Goal: Entertainment & Leisure: Consume media (video, audio)

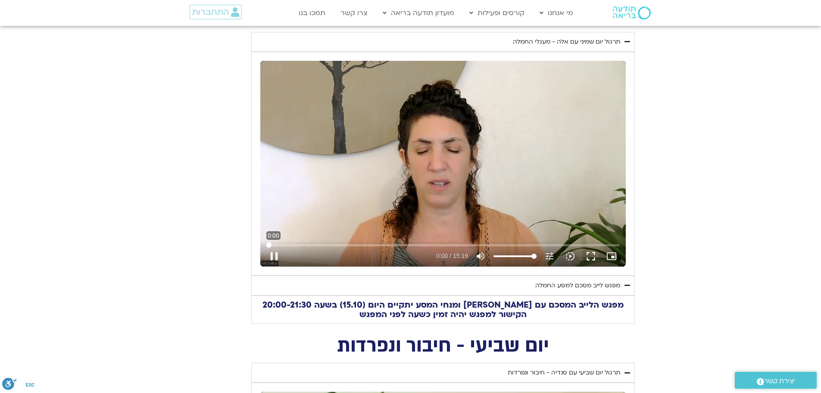
drag, startPoint x: 343, startPoint y: 244, endPoint x: 247, endPoint y: 241, distance: 96.6
click at [266, 242] on input "Seek" at bounding box center [442, 244] width 353 height 5
click at [275, 257] on button "play_arrow" at bounding box center [274, 256] width 21 height 21
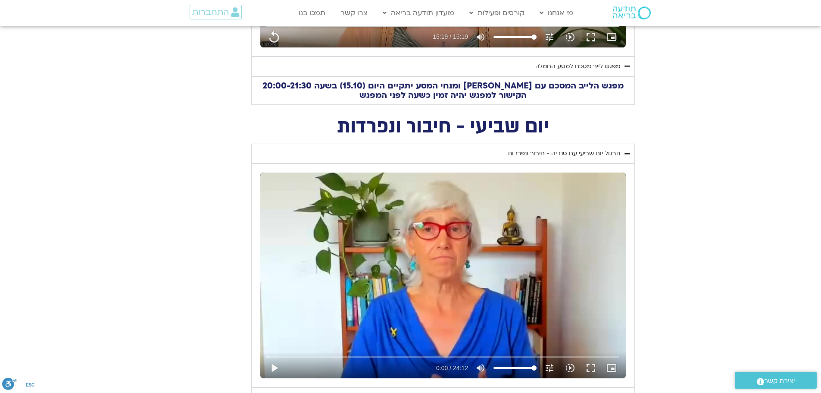
scroll to position [690, 0]
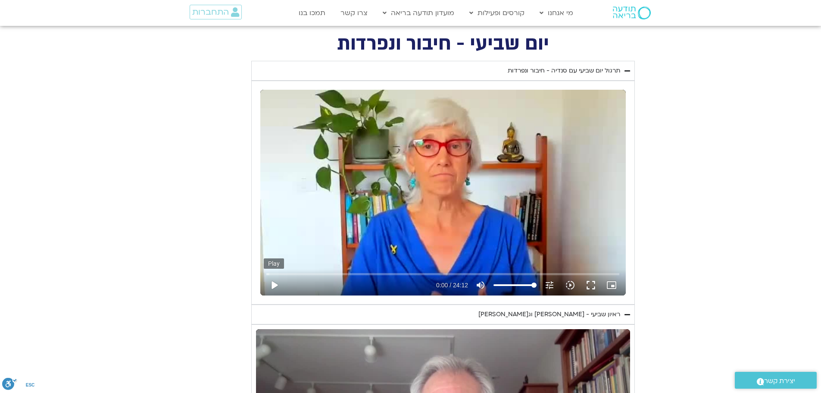
click at [272, 285] on button "play_arrow" at bounding box center [274, 285] width 21 height 21
type input "919"
type input "0.017401"
type input "919"
type input "0.120016"
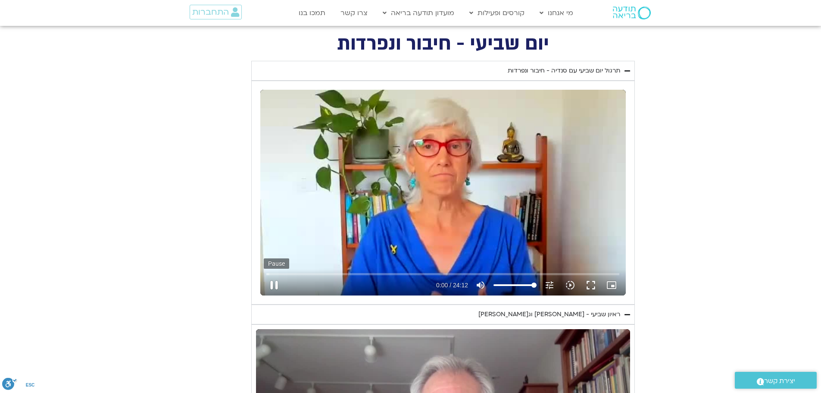
type input "919"
type input "0.248437"
type input "919"
type input "0.390086"
type input "919"
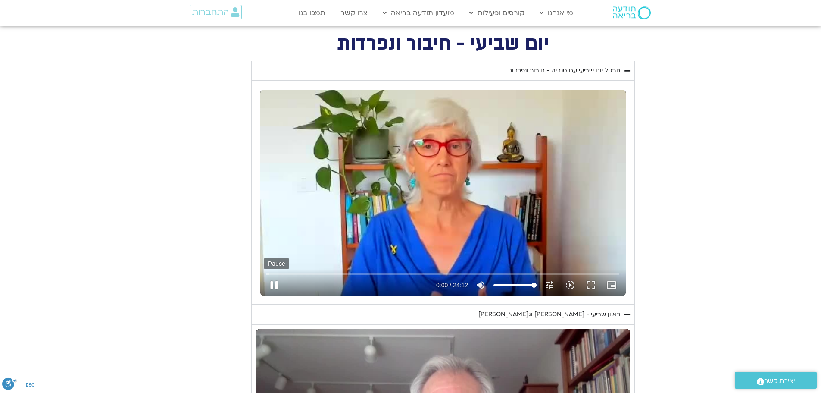
type input "0.519864"
type input "919"
type input "0.64762"
type input "919"
type input "0.773847"
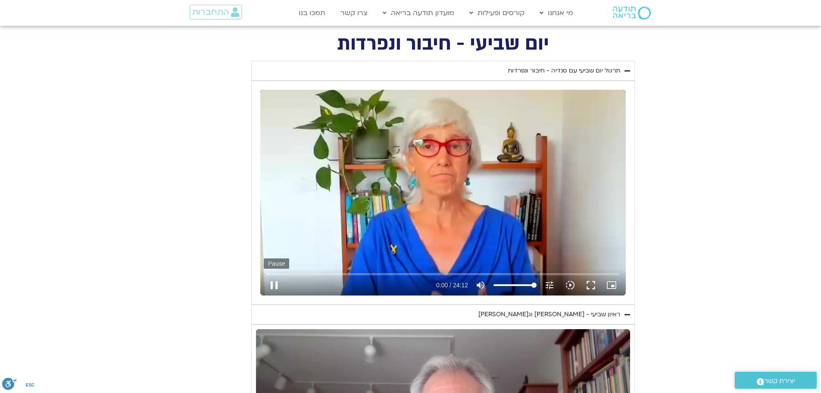
type input "919"
type input "0.902446"
type input "919"
type input "1.027798"
type input "919"
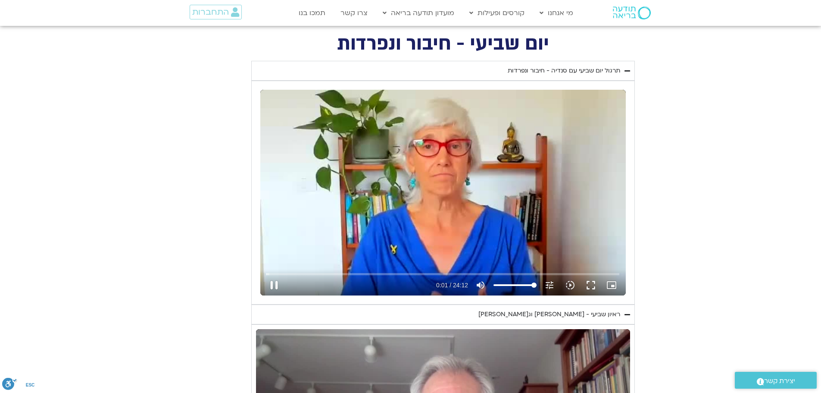
type input "1.272266"
type input "919"
type input "1.371044"
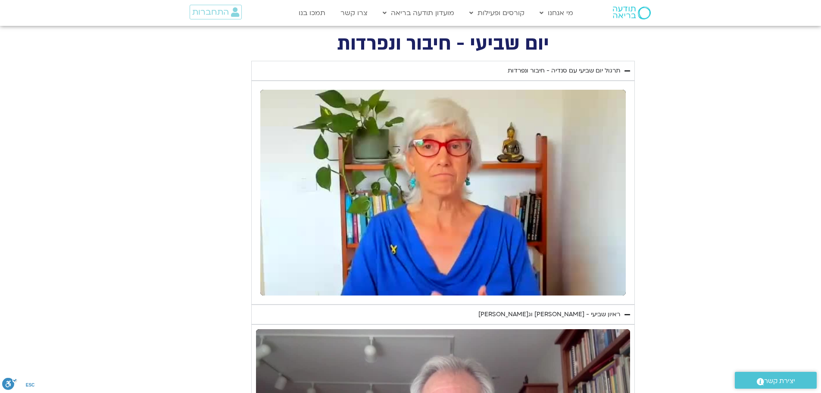
type input "919"
type input "1452.76"
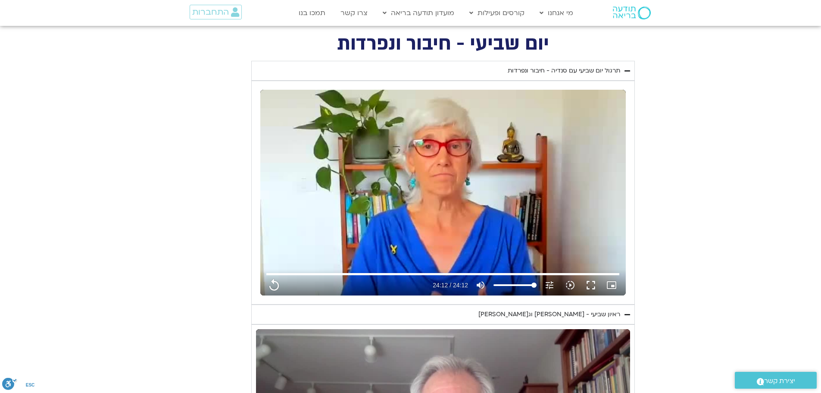
type input "919"
type input "1452.76"
type input "919"
type input "1452.76"
type input "919"
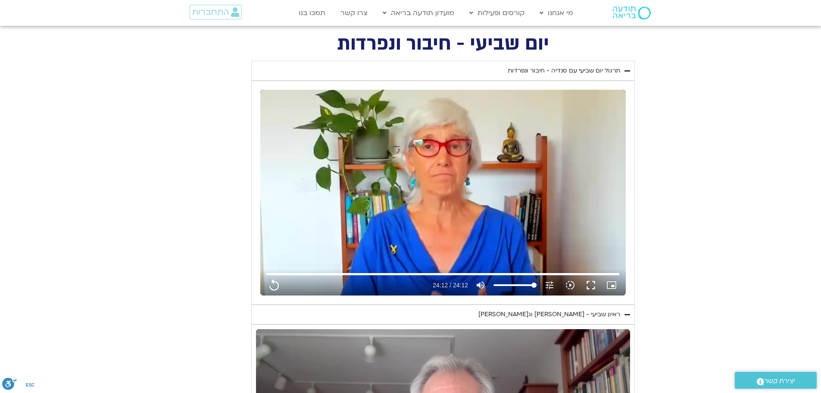
type input "1452.76"
type input "919"
type input "1452.76"
type input "919"
type input "1452.76"
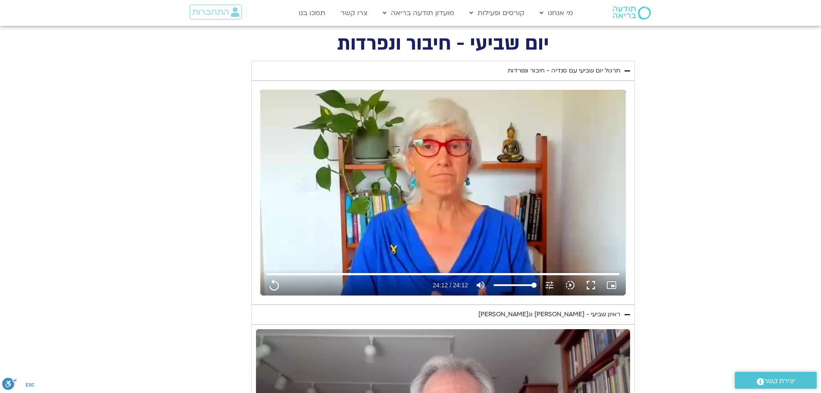
type input "919"
type input "1452.76"
type input "919"
type input "1452.76"
type input "919"
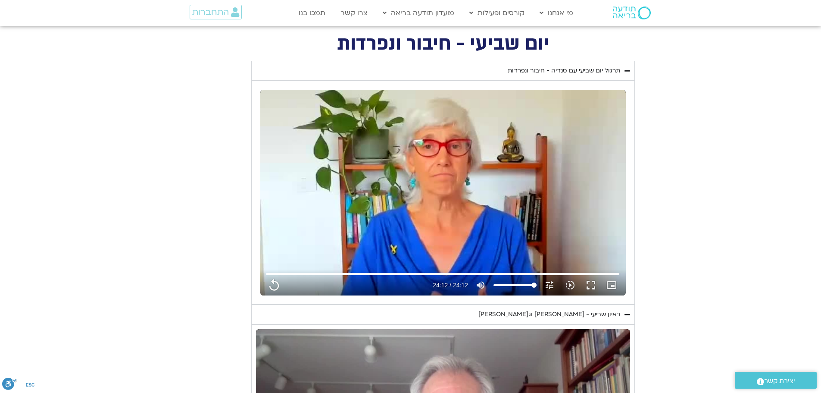
type input "1452.76"
type input "919"
type input "1452.76"
type input "919"
type input "1452.76"
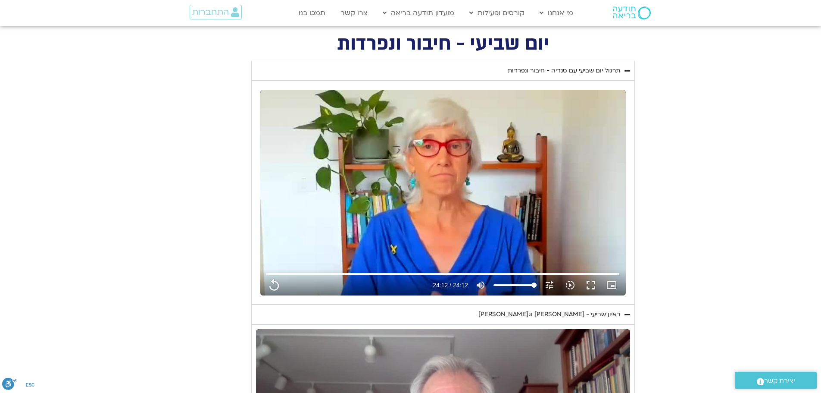
type input "919"
type input "1452.76"
type input "919"
type input "1452.76"
type input "919"
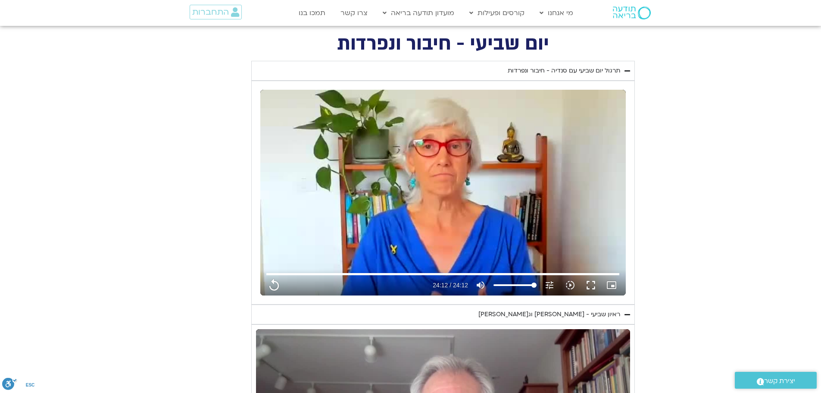
type input "1452.76"
type input "919"
type input "1452.76"
type input "919"
type input "1452.76"
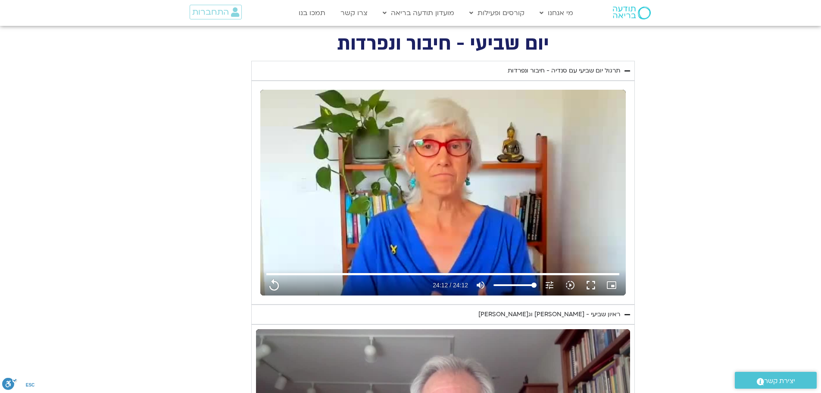
type input "919"
type input "1452.76"
type input "919"
type input "1452.76"
type input "919"
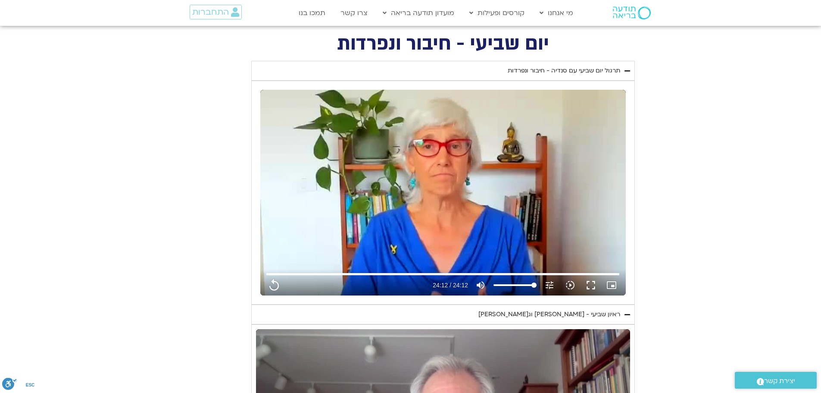
type input "1452.76"
type input "919"
type input "1452.76"
type input "919"
type input "1452.76"
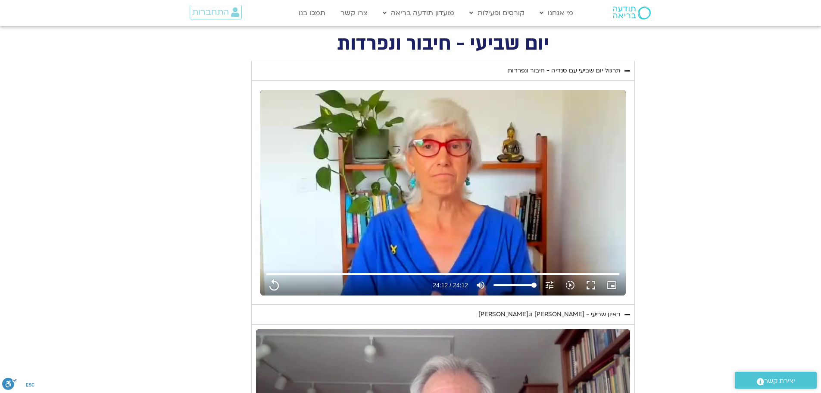
type input "919"
type input "1452.76"
type input "919"
type input "1452.76"
type input "919"
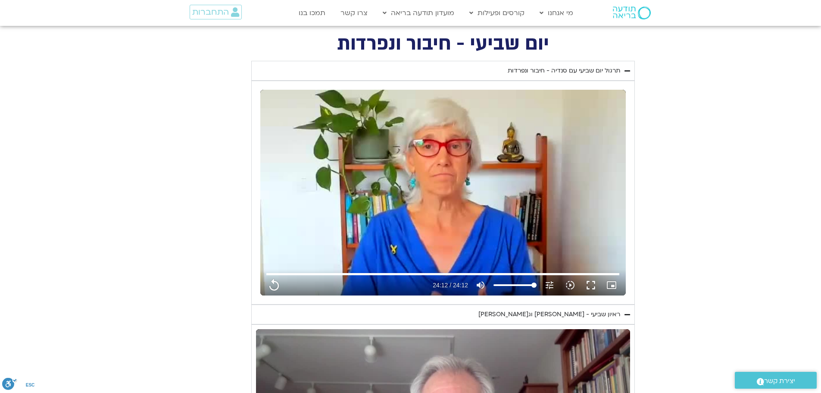
type input "1452.76"
type input "919"
type input "1452.76"
type input "919"
type input "1452.76"
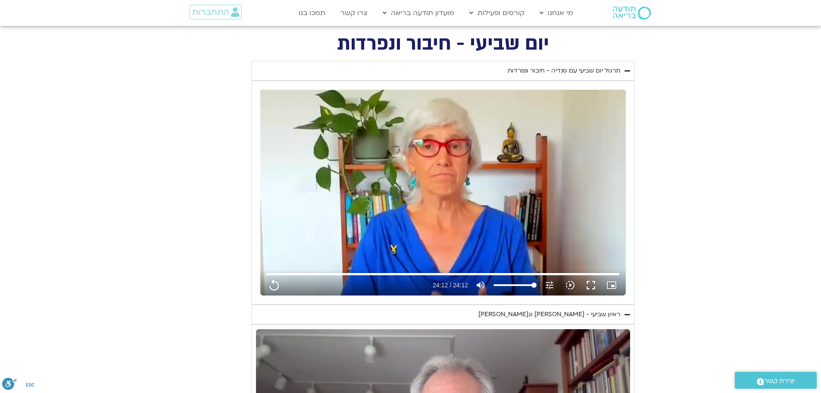
type input "919"
type input "1452.76"
type input "919"
type input "1452.76"
type input "919"
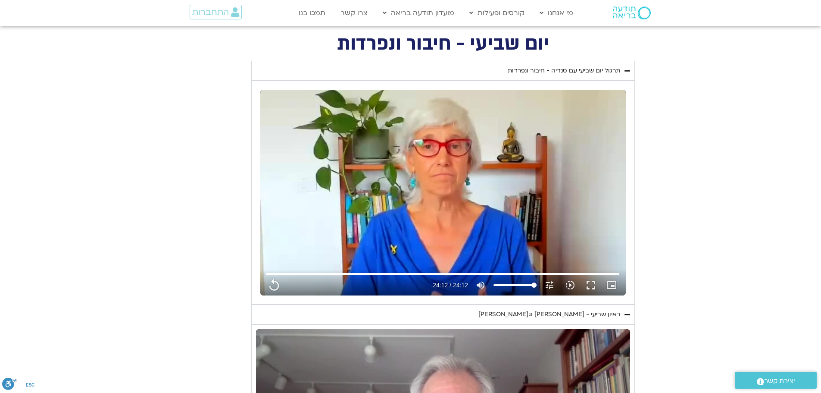
type input "1452.76"
type input "919"
type input "1452.76"
type input "919"
type input "1452.76"
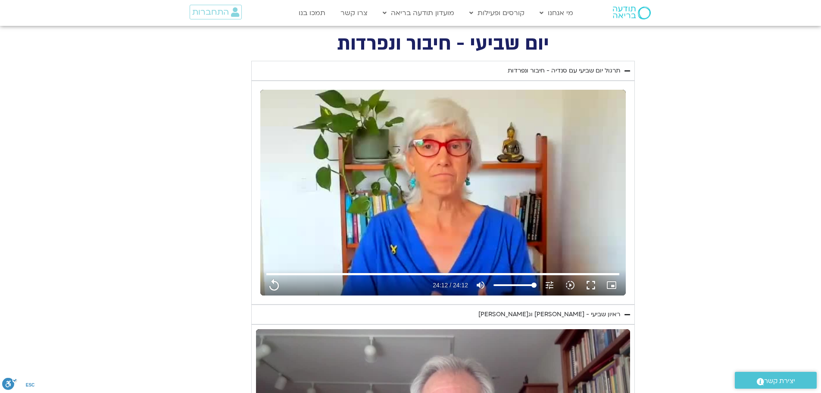
type input "919"
type input "1452.76"
type input "919"
type input "1452.76"
type input "919"
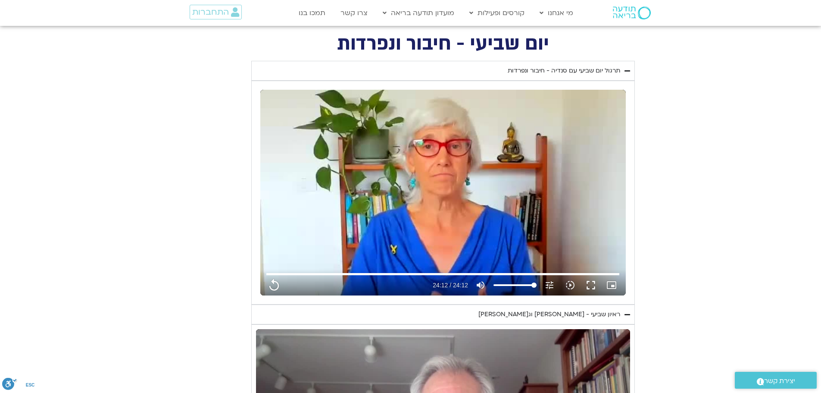
type input "1452.76"
type input "919"
type input "1452.76"
type input "919"
type input "1452.76"
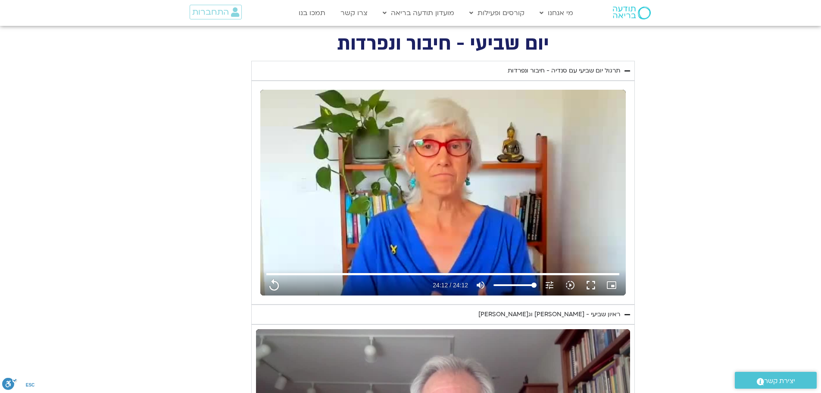
type input "919"
type input "1452.76"
type input "919"
type input "1452.76"
type input "919"
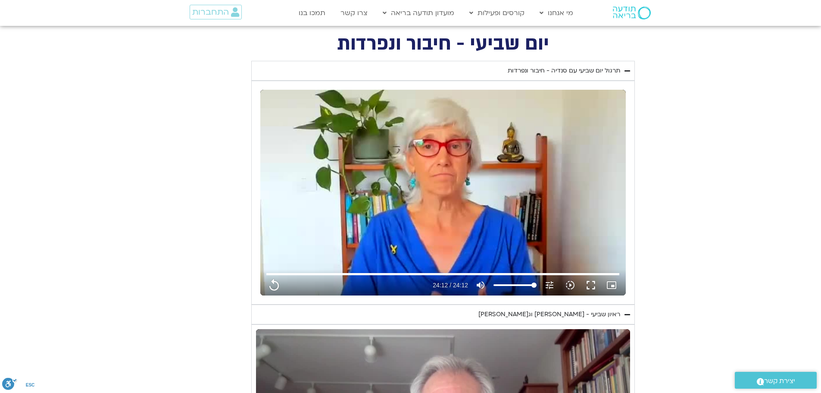
type input "1452.76"
type input "919"
type input "1452.76"
type input "919"
type input "1452.76"
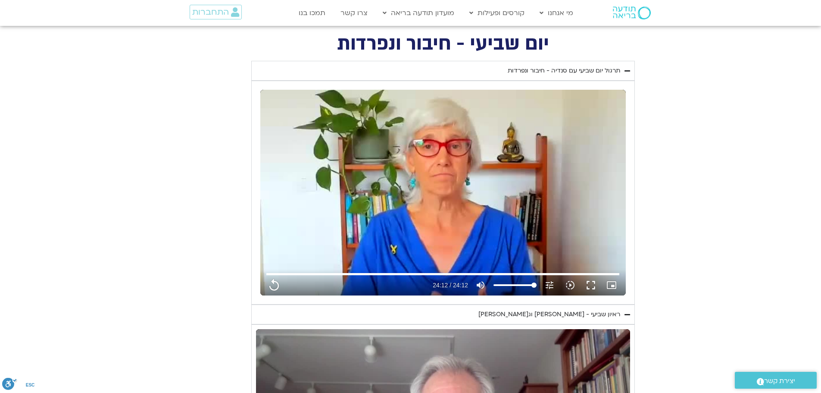
type input "919"
type input "1452.76"
type input "919"
type input "1452.76"
type input "919"
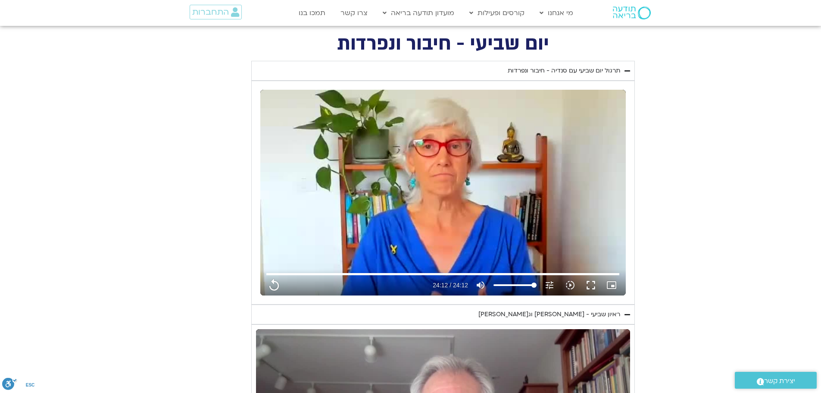
type input "1452.76"
type input "919"
type input "1452.76"
type input "919"
type input "1452.76"
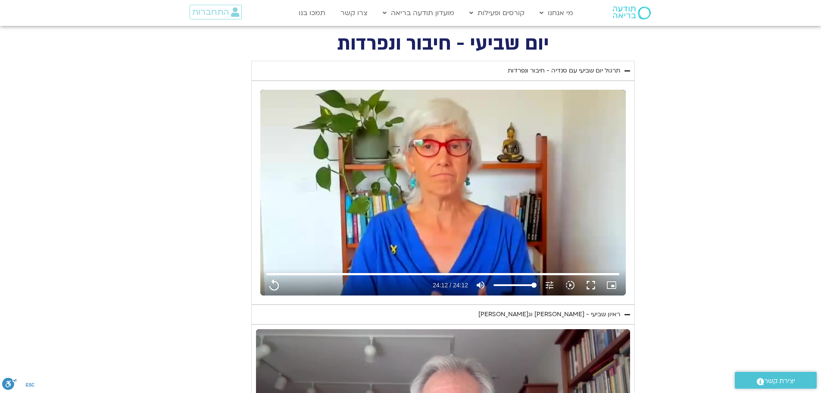
type input "919"
type input "1452.76"
type input "919"
type input "1452.76"
type input "919"
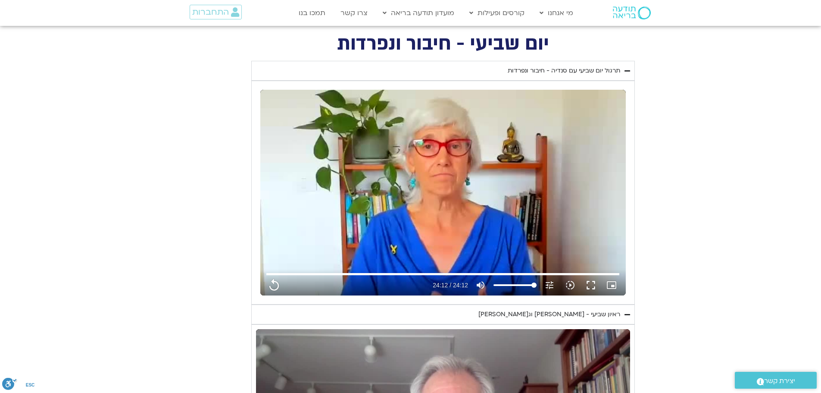
type input "1452.76"
type input "919"
type input "1452.76"
type input "919"
type input "1452.76"
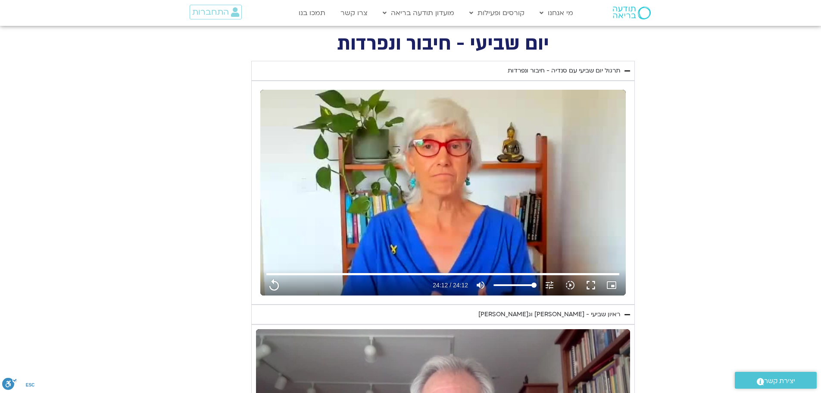
type input "919"
type input "1452.76"
type input "919"
type input "1452.76"
type input "919"
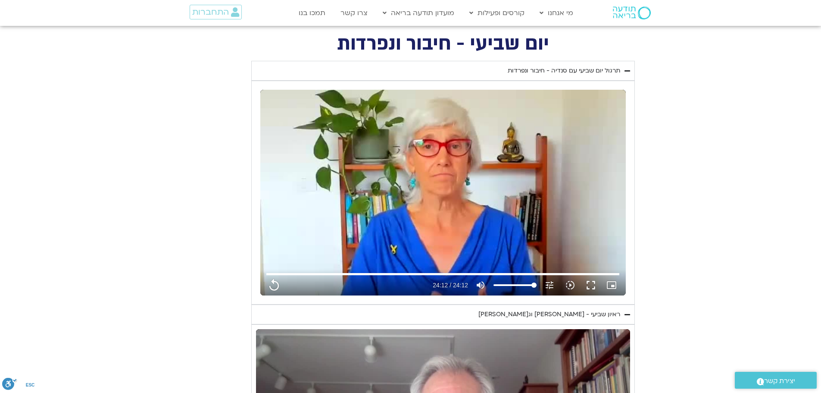
type input "1452.76"
type input "919"
type input "1452.76"
type input "919"
type input "1452.76"
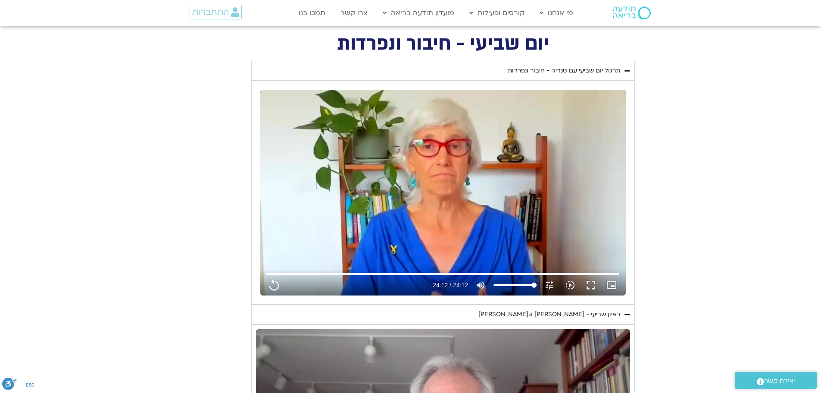
type input "919"
type input "1452.76"
type input "919"
type input "1452.76"
type input "919"
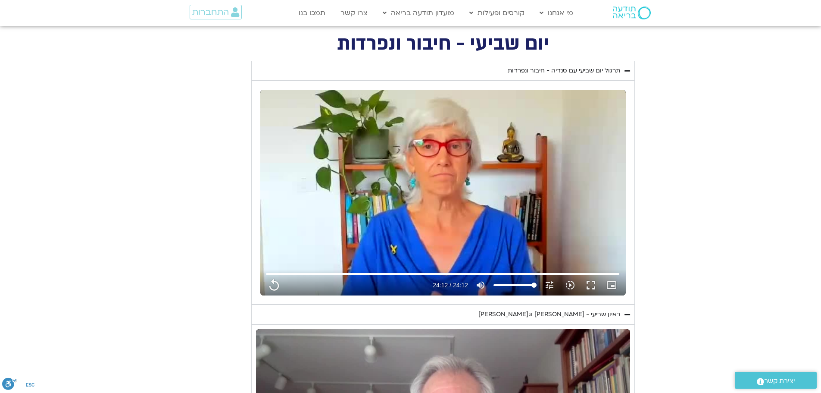
type input "1452.76"
type input "919"
type input "1452.76"
type input "919"
type input "1452.76"
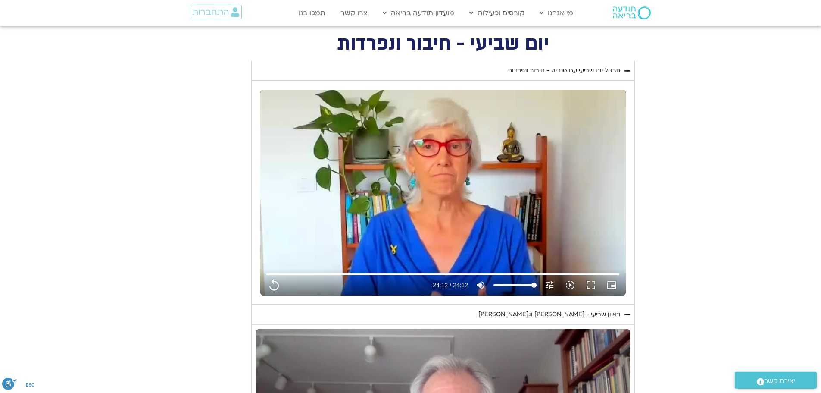
type input "919"
type input "1452.76"
type input "919"
type input "1452.76"
type input "919"
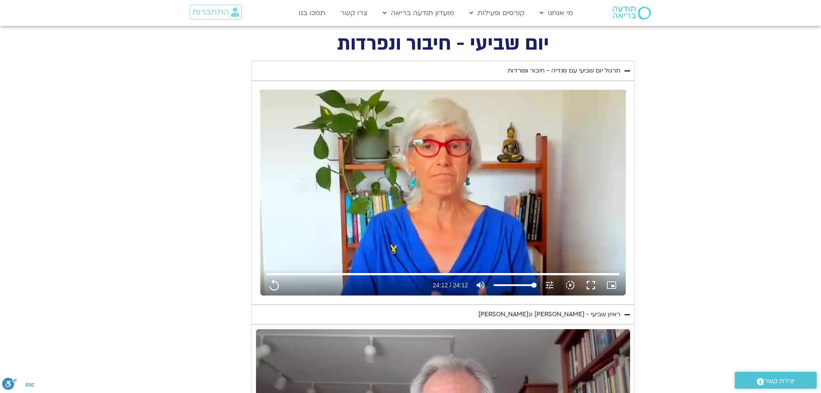
type input "1452.76"
type input "919"
type input "1452.76"
type input "919"
type input "1452.76"
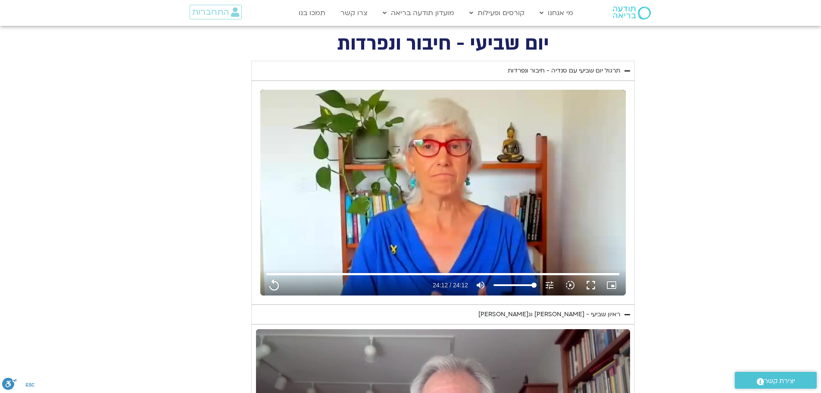
type input "919"
type input "1452.76"
type input "919"
type input "1452.76"
type input "919"
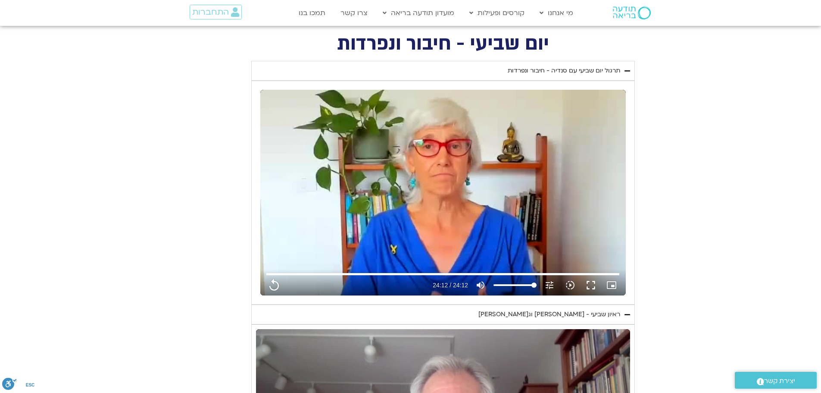
type input "1452.76"
type input "919"
type input "1452.76"
type input "919"
type input "1452.76"
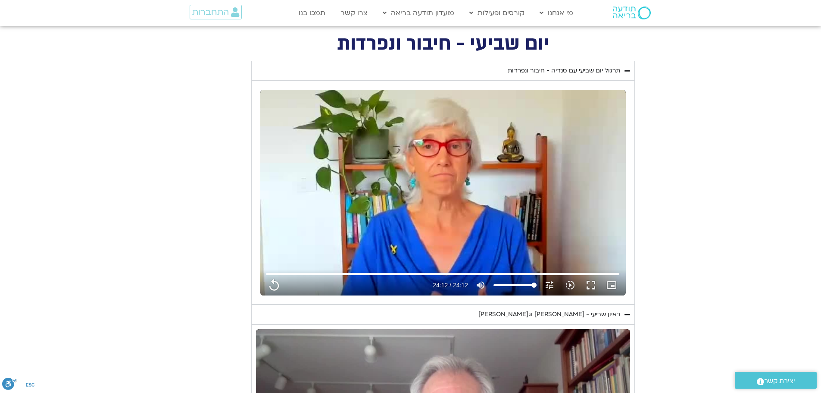
type input "919"
type input "1452.76"
type input "919"
type input "1452.76"
type input "919"
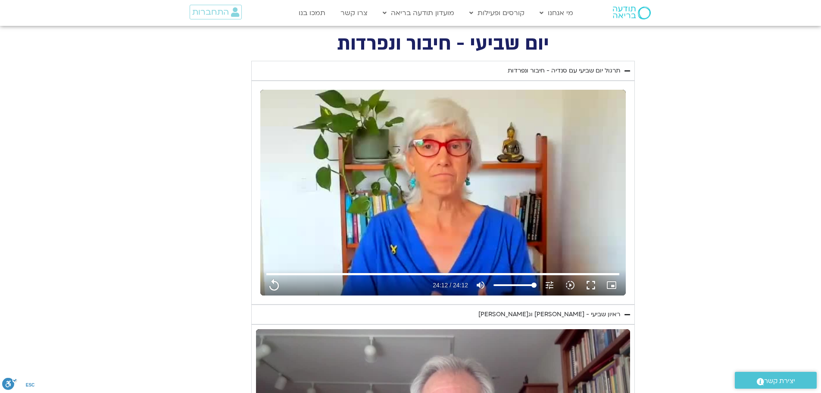
type input "1452.76"
type input "919"
type input "1452.76"
type input "919"
type input "1452.76"
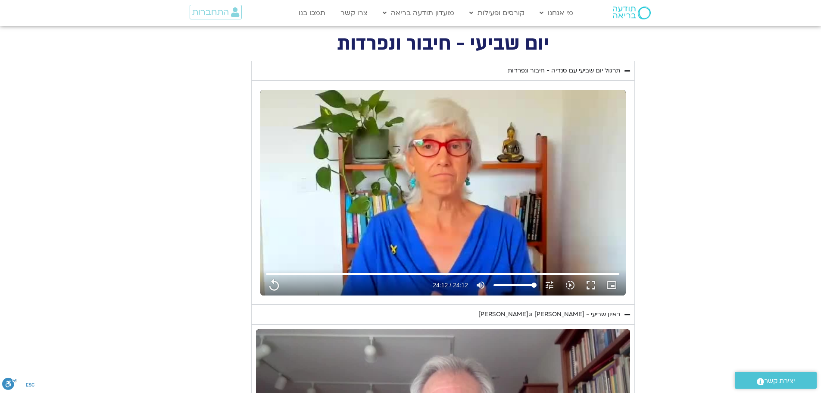
type input "919"
type input "1452.76"
type input "919"
type input "1452.76"
type input "919"
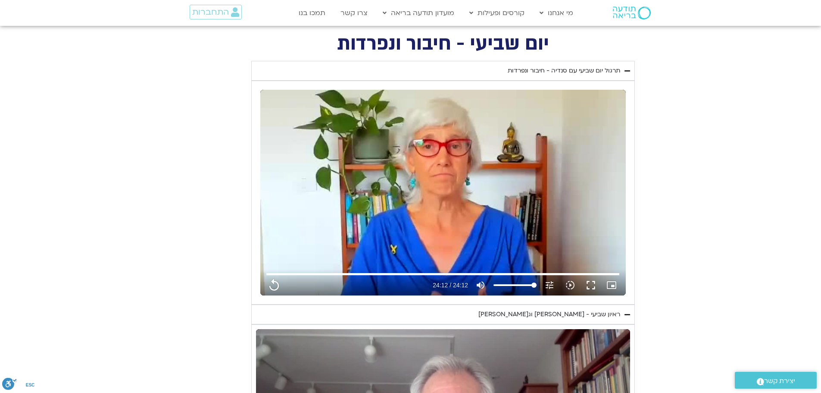
type input "1452.76"
type input "919"
type input "1452.76"
type input "919"
type input "1452.76"
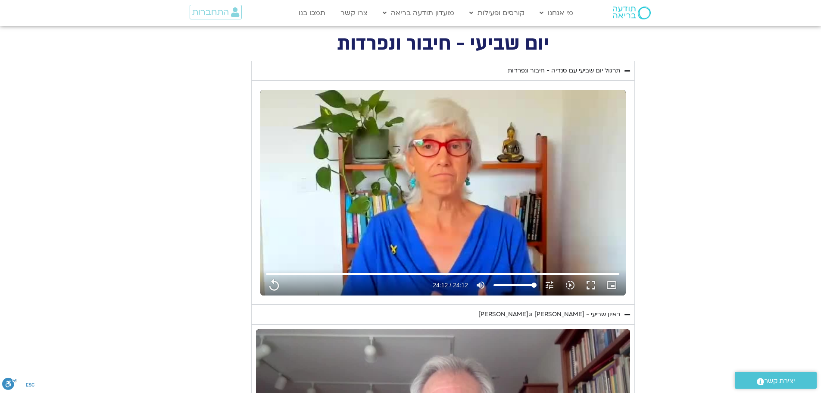
type input "919"
type input "1452.76"
type input "919"
type input "1452.76"
type input "919"
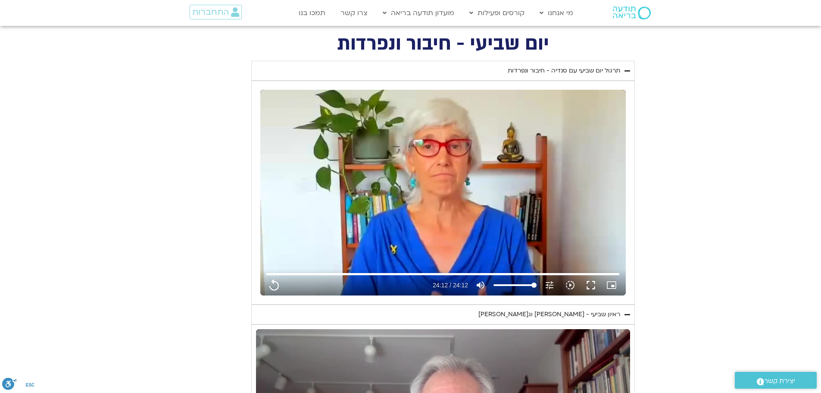
type input "1452.76"
type input "919"
type input "1452.76"
type input "919"
type input "1452.76"
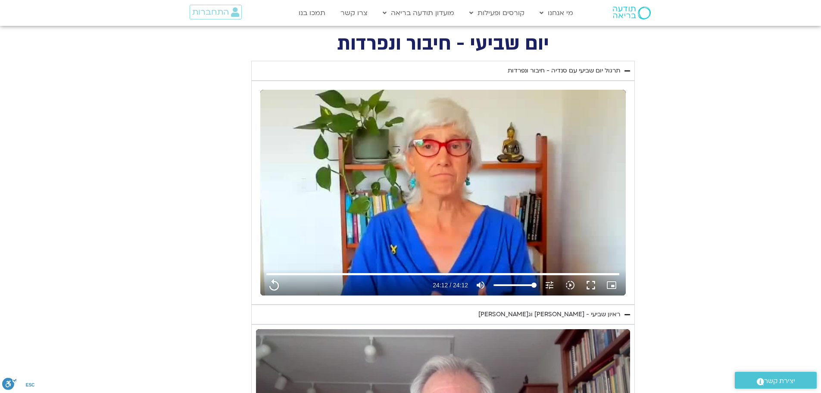
type input "919"
type input "1452.76"
type input "919"
type input "1452.76"
type input "919"
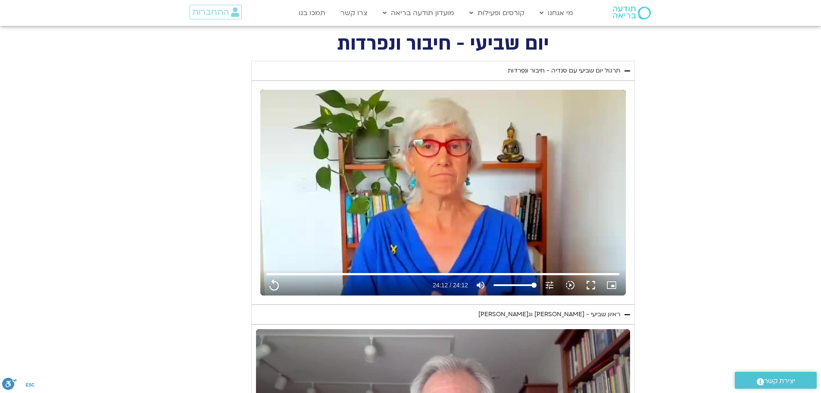
type input "1452.76"
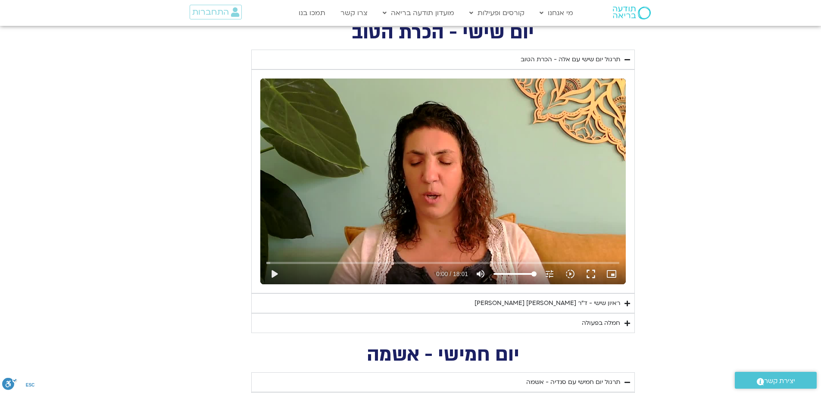
scroll to position [1250, 0]
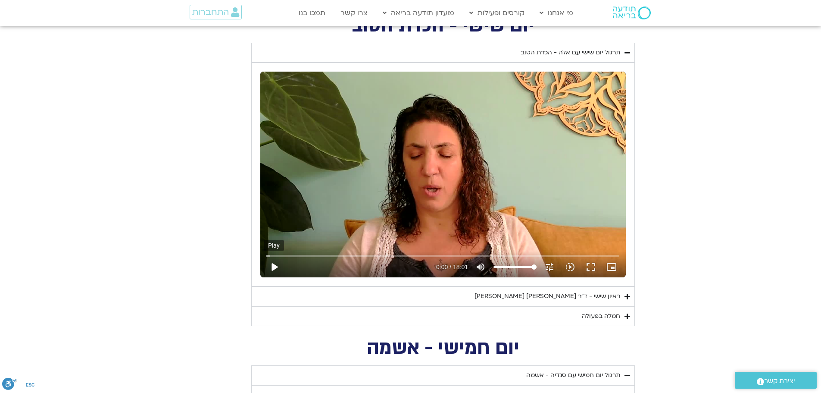
click at [273, 267] on button "play_arrow" at bounding box center [274, 267] width 21 height 21
drag, startPoint x: 272, startPoint y: 265, endPoint x: 279, endPoint y: 262, distance: 8.3
click at [272, 264] on button "pause" at bounding box center [274, 267] width 21 height 21
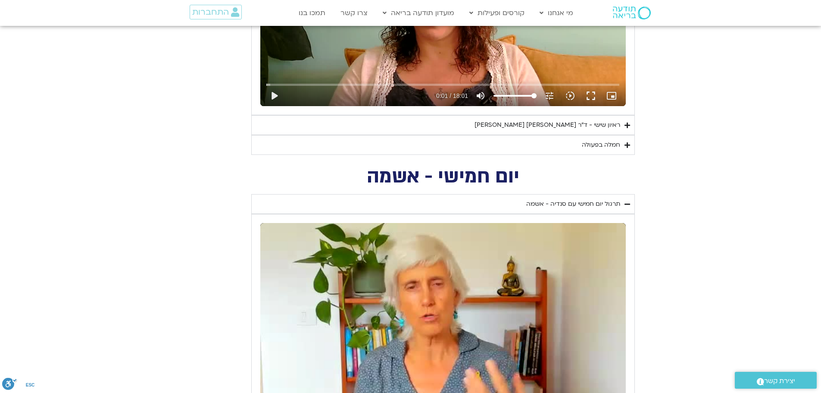
scroll to position [1552, 0]
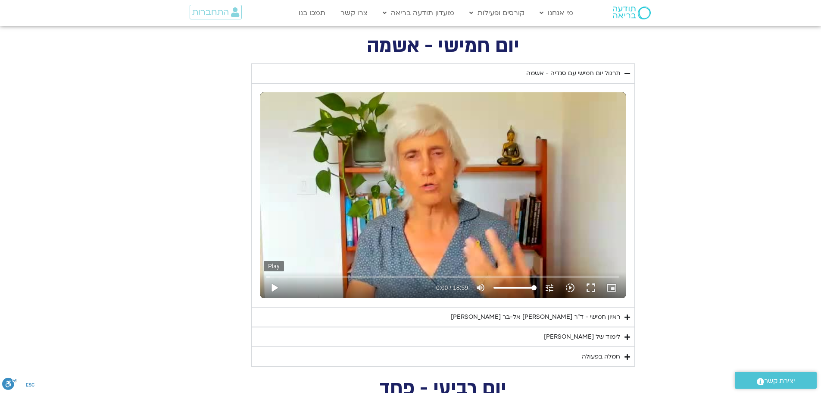
click at [274, 286] on button "play_arrow" at bounding box center [274, 287] width 21 height 21
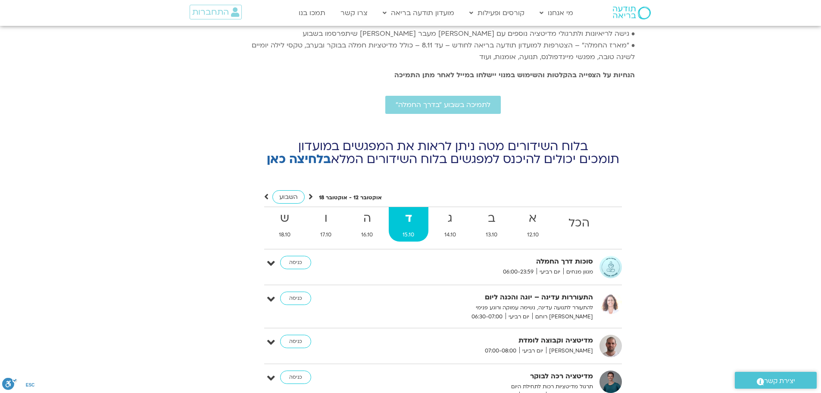
scroll to position [3708, 0]
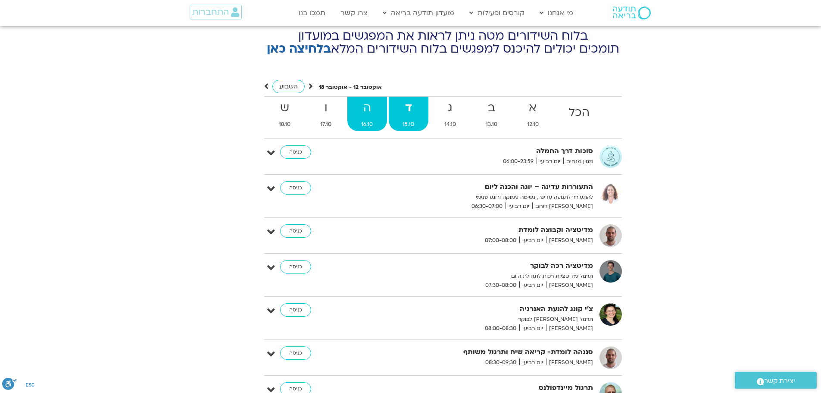
click at [364, 98] on strong "ה" at bounding box center [368, 107] width 40 height 19
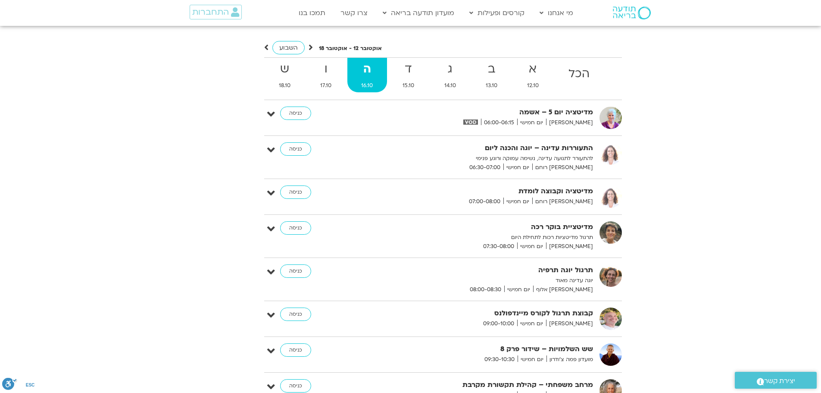
scroll to position [3622, 0]
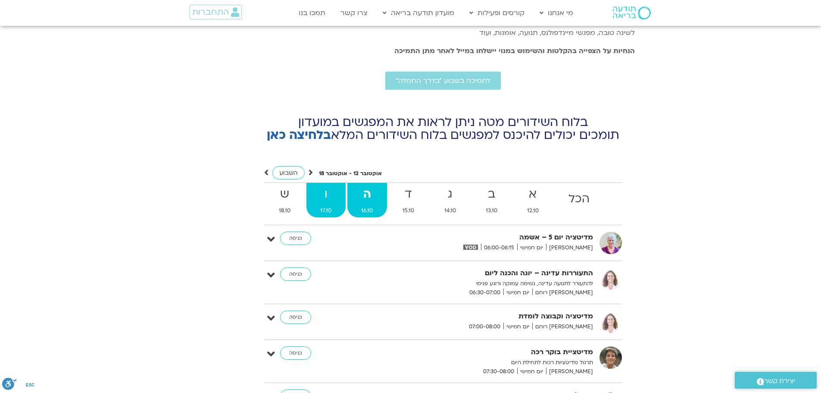
click at [330, 189] on strong "ו" at bounding box center [326, 194] width 39 height 19
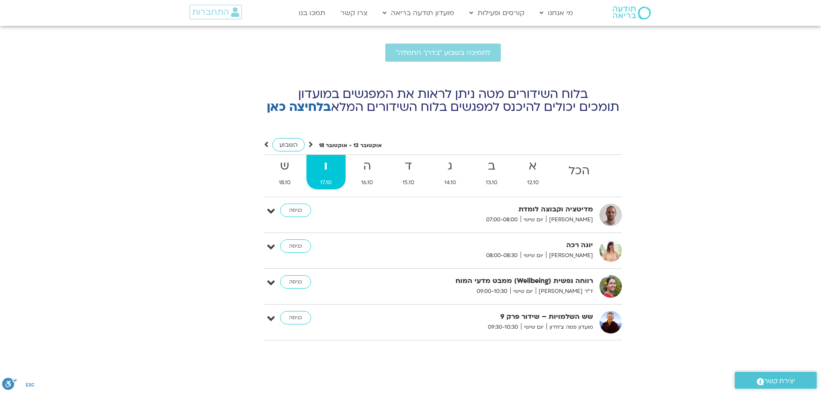
scroll to position [3665, 0]
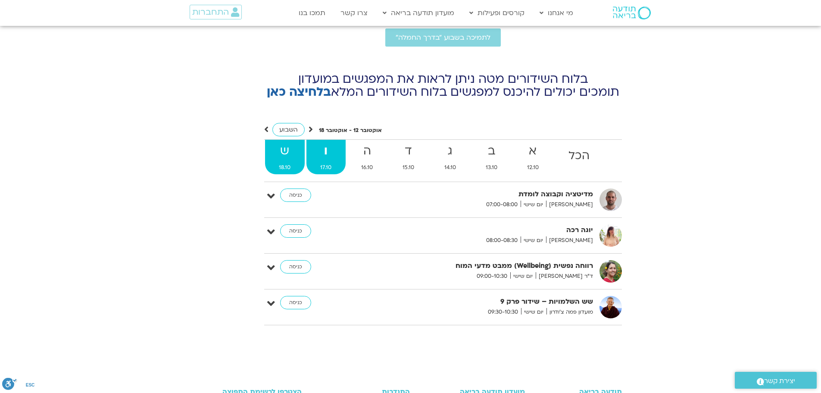
click at [289, 141] on strong "ש" at bounding box center [285, 150] width 40 height 19
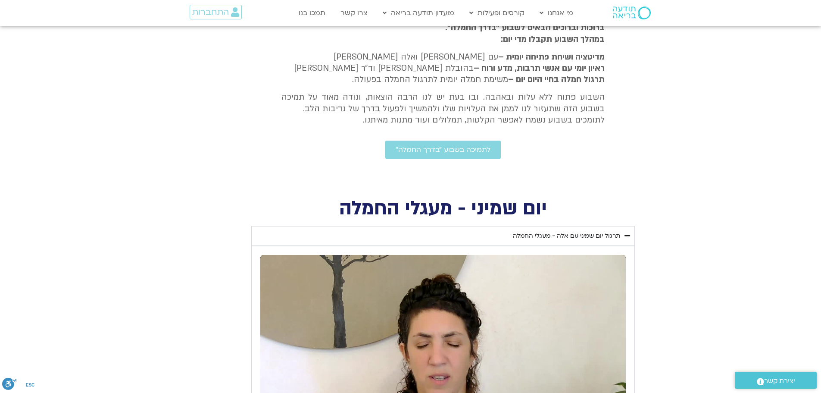
scroll to position [0, 0]
